Goal: Understand process/instructions

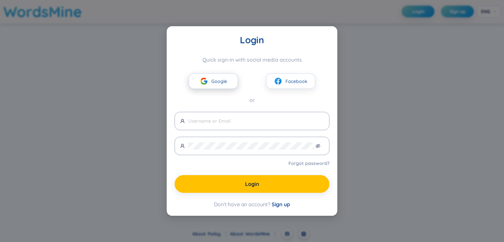
click at [211, 79] on span "Google" at bounding box center [219, 81] width 16 height 7
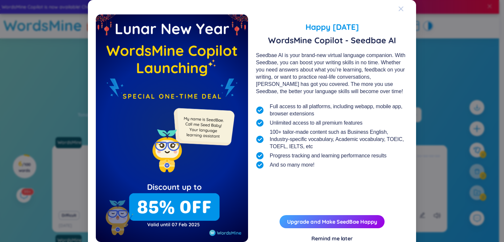
click at [402, 10] on span "Close" at bounding box center [408, 9] width 18 height 18
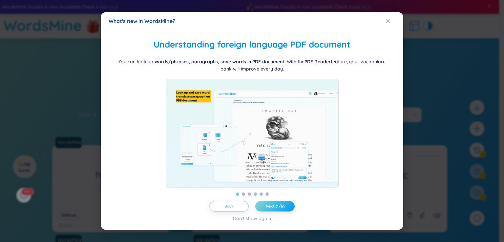
click at [286, 209] on button "Next (1/6)" at bounding box center [274, 206] width 39 height 11
click at [279, 209] on span "Next (1/6)" at bounding box center [275, 206] width 19 height 5
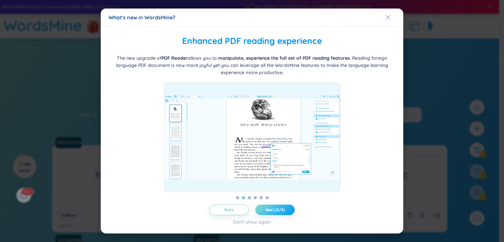
click at [279, 209] on span "Next (2/6)" at bounding box center [275, 210] width 19 height 5
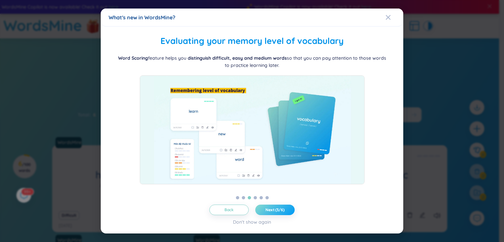
click at [279, 209] on span "Next (3/6)" at bounding box center [275, 210] width 19 height 5
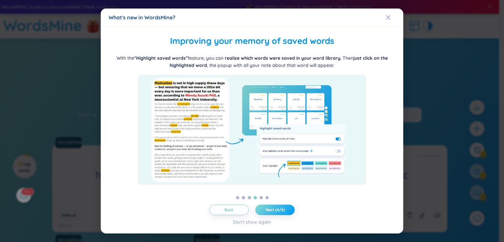
click at [279, 209] on span "Next (4/6)" at bounding box center [275, 210] width 19 height 5
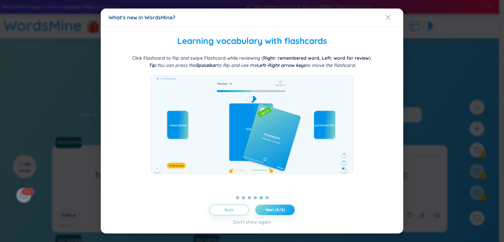
click at [278, 208] on span "Next (5/6)" at bounding box center [275, 210] width 19 height 5
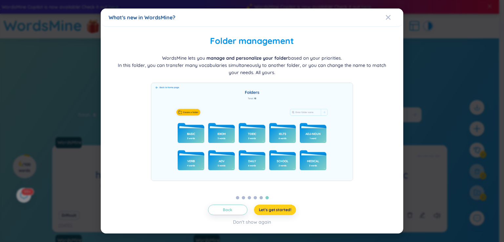
click at [278, 208] on span "Let's get started!" at bounding box center [275, 210] width 33 height 5
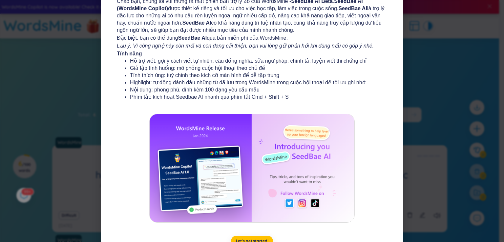
scroll to position [71, 0]
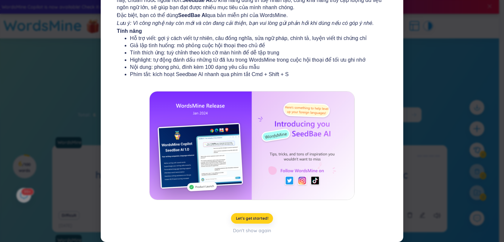
click at [261, 218] on span "Let's get started!" at bounding box center [252, 218] width 33 height 5
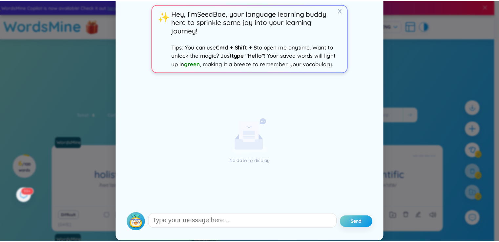
scroll to position [29, 0]
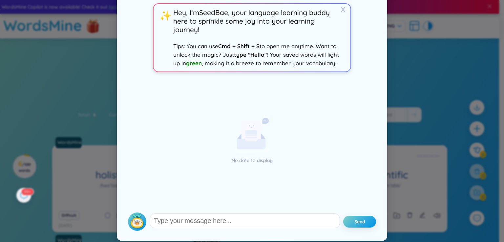
click at [414, 49] on div "SeedBae AI - Your everyday writing companion X ✨ Hey, I‘m SeedBae , your langua…" at bounding box center [252, 121] width 504 height 242
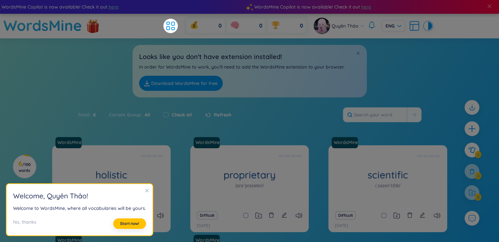
scroll to position [0, 0]
click at [145, 190] on icon "close" at bounding box center [147, 191] width 4 height 4
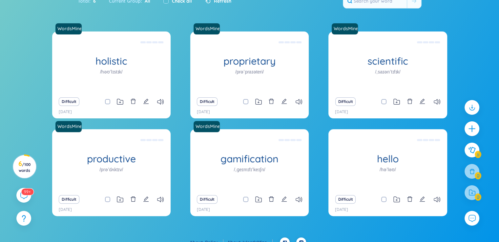
scroll to position [122, 0]
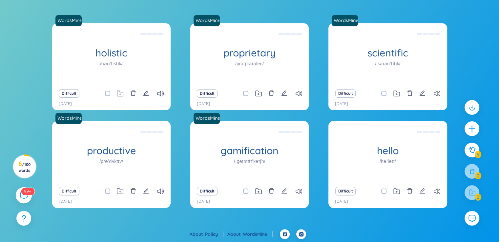
click at [27, 196] on icon at bounding box center [24, 195] width 8 height 8
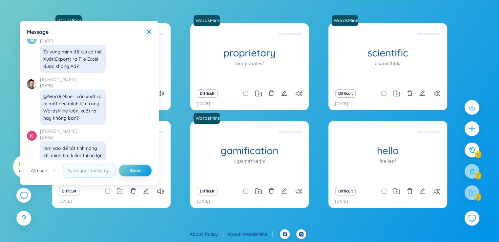
scroll to position [7568, 0]
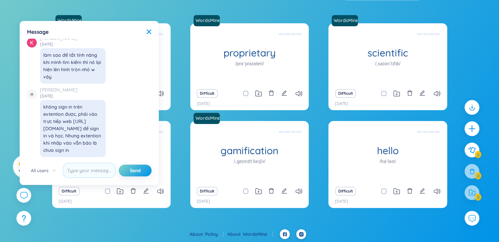
click at [151, 29] on div "Message" at bounding box center [89, 31] width 125 height 7
click at [148, 31] on icon at bounding box center [149, 32] width 5 height 5
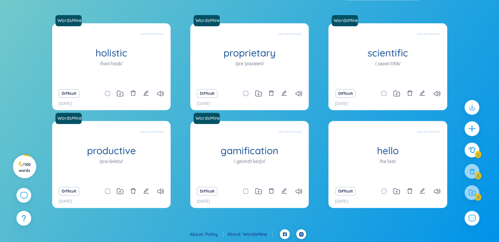
click at [25, 170] on span "/ 100 words" at bounding box center [25, 167] width 12 height 11
click at [42, 172] on section "Sort Alphabet Ascending Alphabet Descending Time-based Ascending Time-based Des…" at bounding box center [249, 72] width 499 height 313
